Goal: Task Accomplishment & Management: Manage account settings

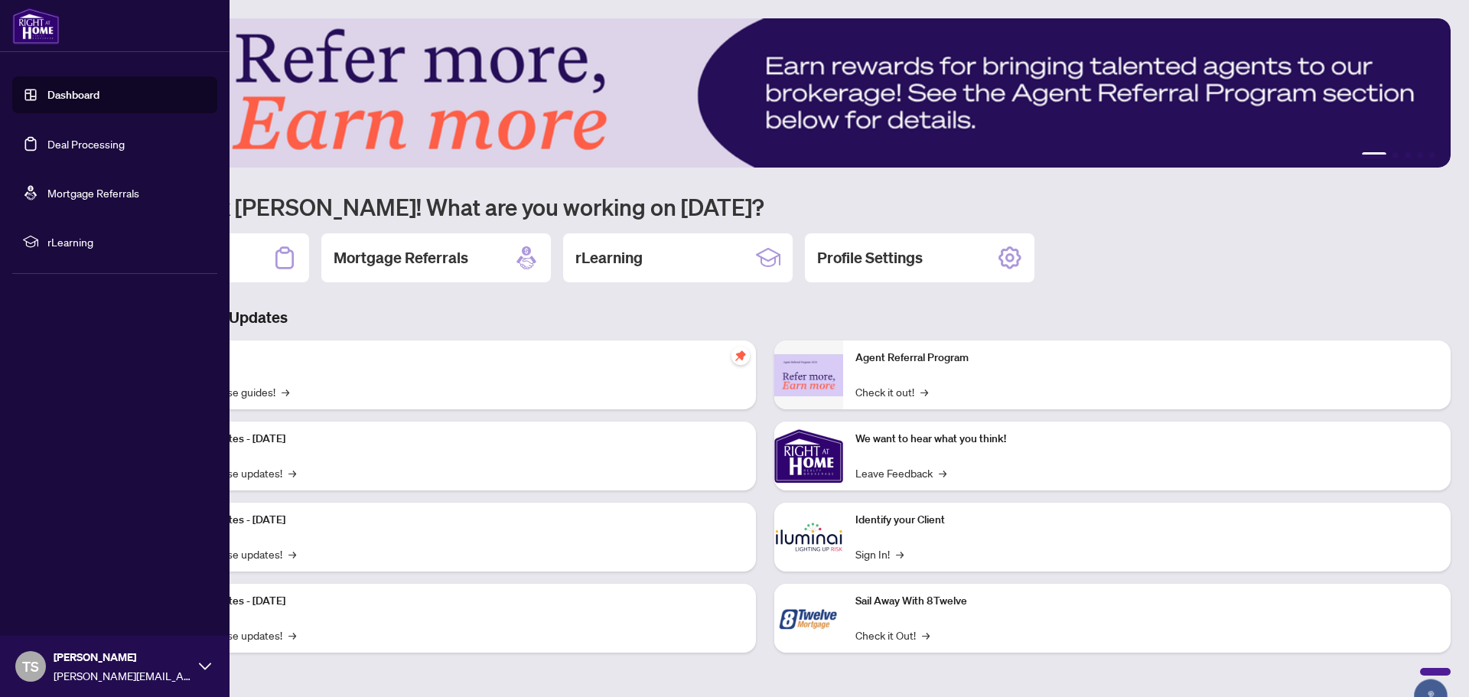
click at [47, 145] on link "Deal Processing" at bounding box center [85, 144] width 77 height 14
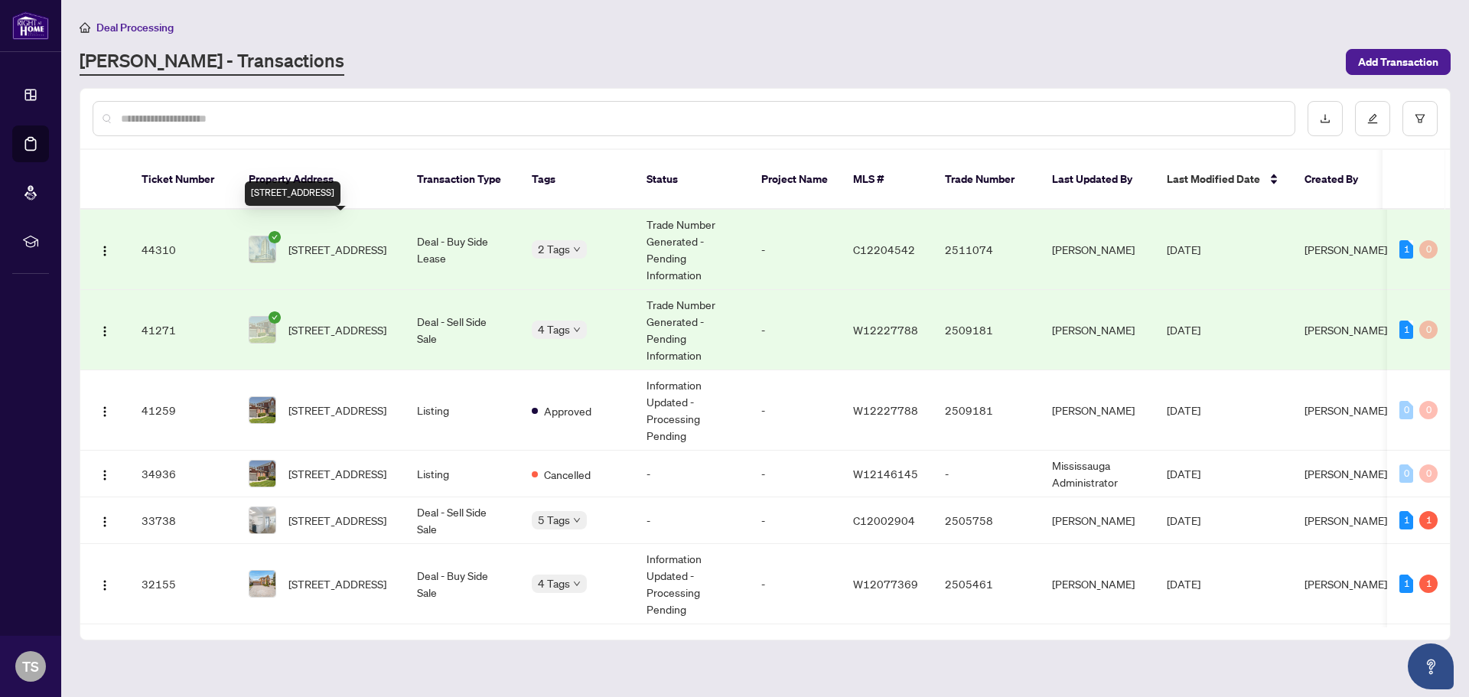
click at [332, 243] on span "1217-51 East Liberty St, Toronto, Ontario M6K 3P8, Canada" at bounding box center [338, 249] width 98 height 17
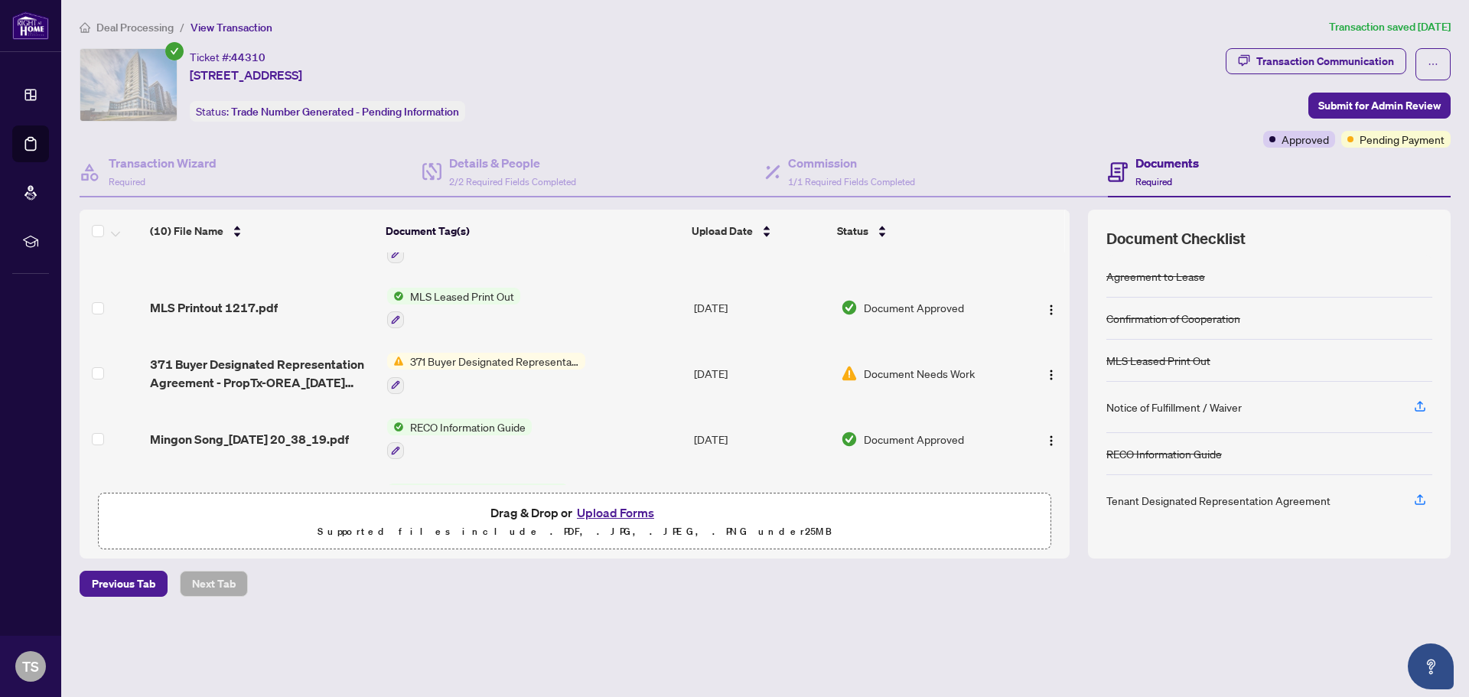
scroll to position [306, 0]
click at [475, 359] on span "371 Buyer Designated Representation Agreement - Authority for Purchase or Lease" at bounding box center [494, 360] width 181 height 17
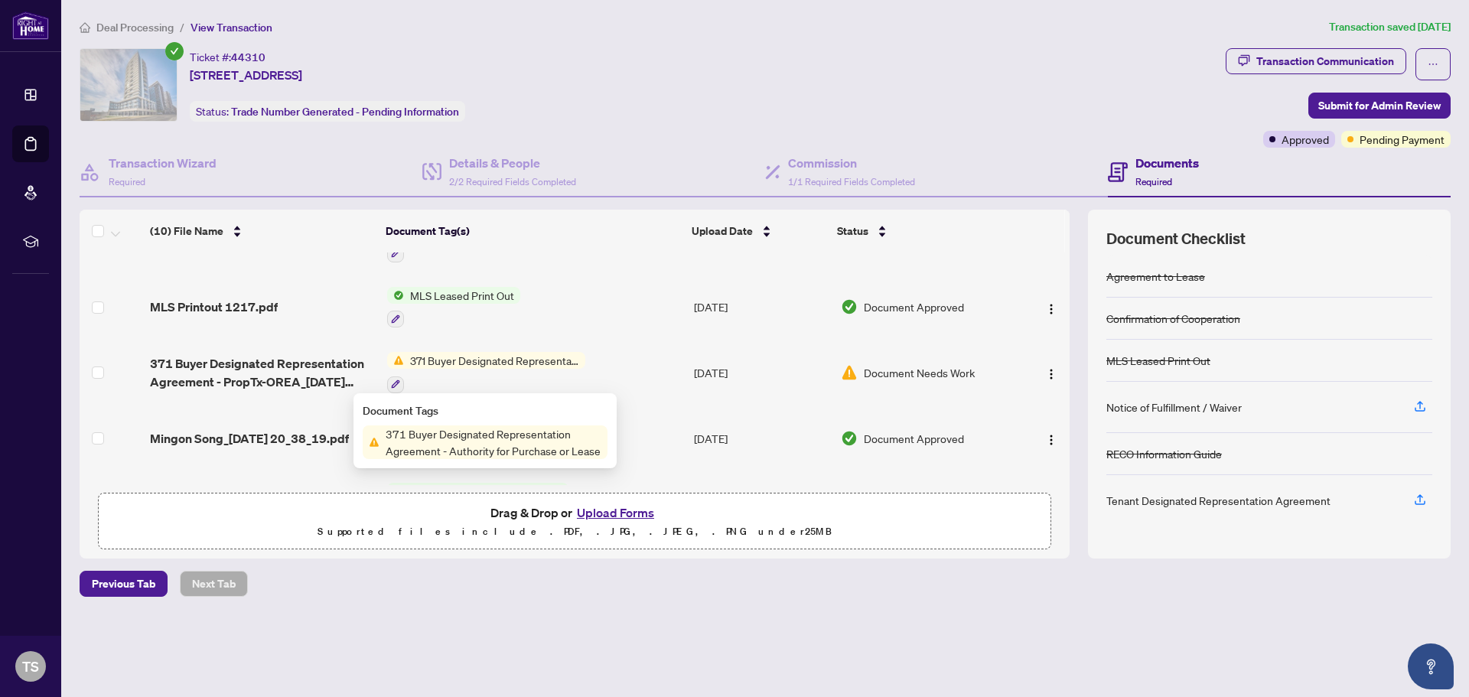
click at [327, 458] on td "Mingon Song_2025-07-16 20_38_19.pdf" at bounding box center [262, 439] width 237 height 66
